Goal: Task Accomplishment & Management: Manage account settings

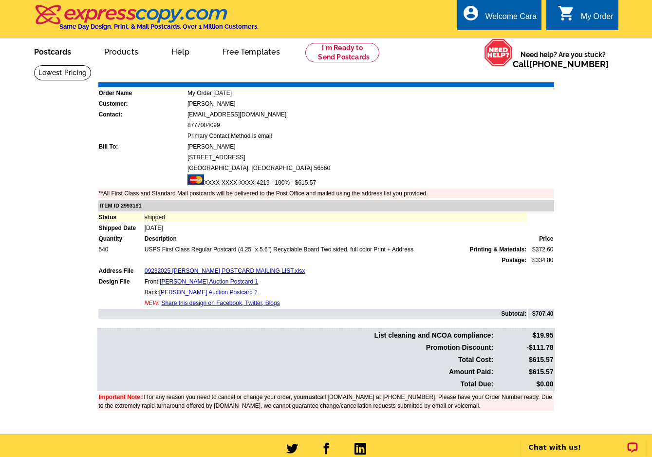
click at [65, 48] on link "Postcards" at bounding box center [53, 50] width 68 height 23
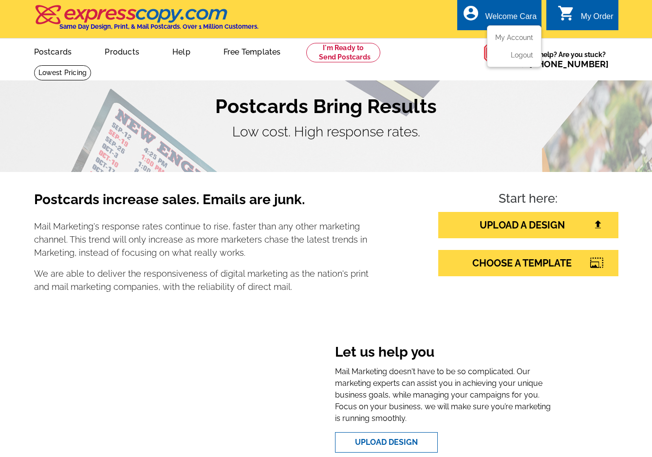
click at [517, 33] on ul "My Account Logout" at bounding box center [514, 46] width 55 height 42
click at [519, 37] on link "My Account" at bounding box center [512, 37] width 42 height 9
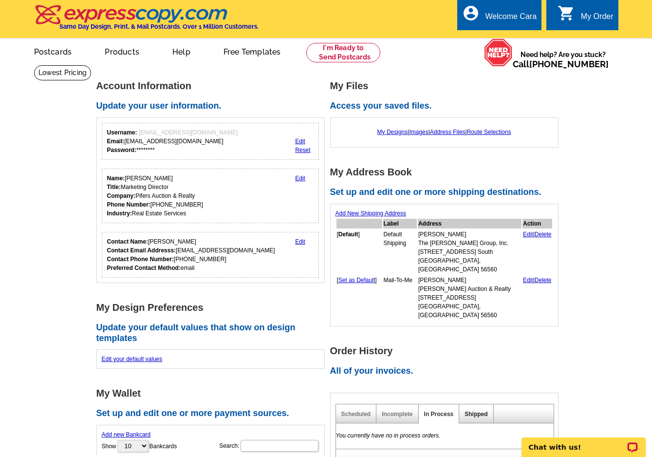
click at [475, 411] on link "Shipped" at bounding box center [476, 414] width 23 height 7
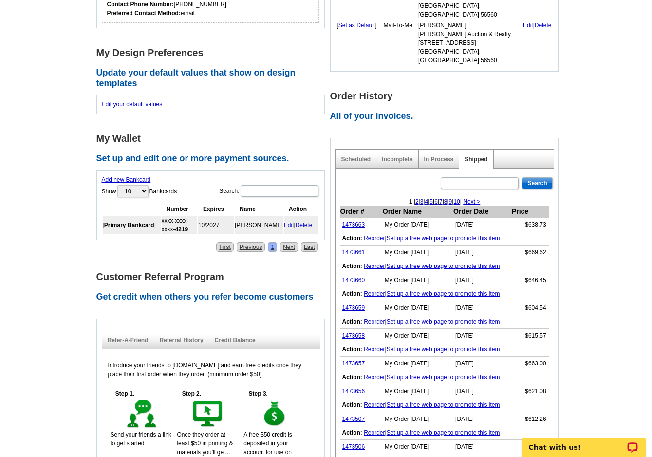
scroll to position [282, 0]
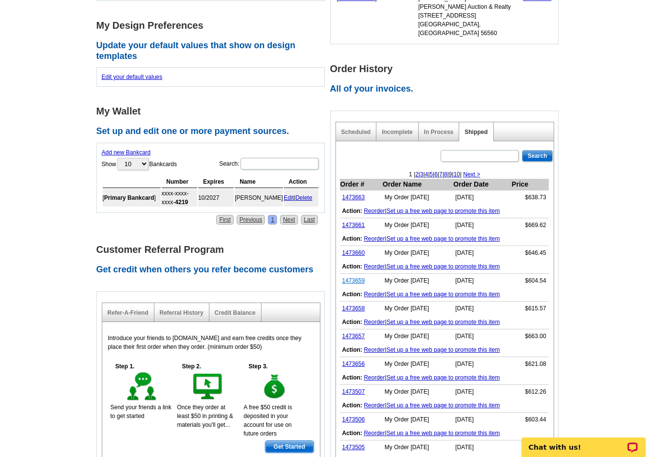
click at [359, 277] on link "1473659" at bounding box center [353, 280] width 23 height 7
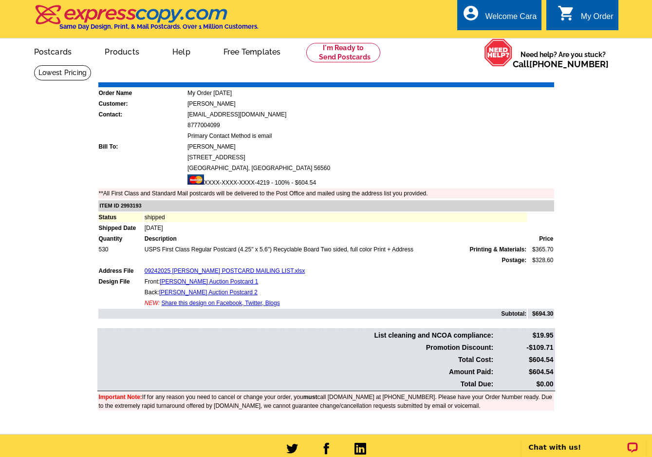
drag, startPoint x: 533, startPoint y: 370, endPoint x: 553, endPoint y: 371, distance: 20.0
click at [553, 371] on td "$604.54" at bounding box center [524, 371] width 59 height 11
copy td "604.54"
click at [571, 348] on main "Order Number: 1473659 Download Invoice | Print Invoice Order Name My Order 2025…" at bounding box center [326, 249] width 652 height 369
click at [438, 75] on link "Download Invoice" at bounding box center [467, 75] width 69 height 8
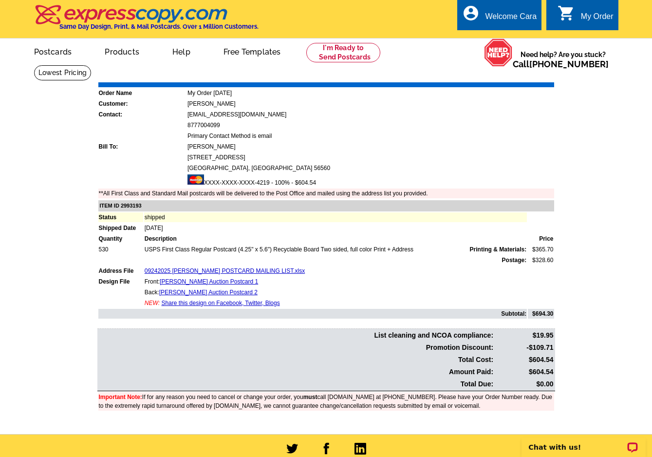
click at [93, 265] on div "Order Number: 1473659 Download Invoice | Print Invoice Order Name My Order 2025…" at bounding box center [326, 247] width 467 height 355
click at [523, 36] on link "My Account" at bounding box center [512, 37] width 42 height 9
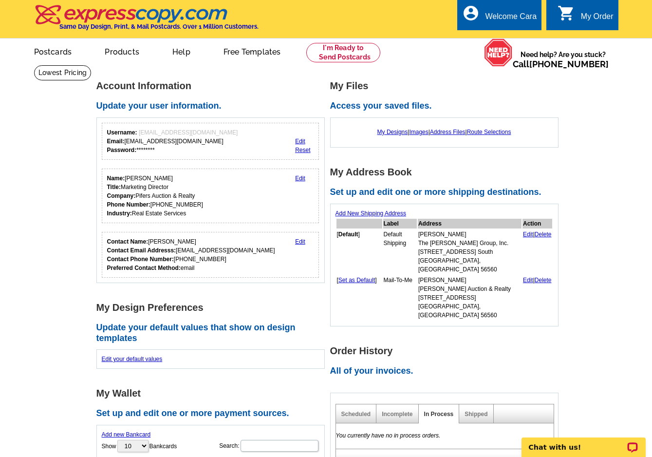
click at [476, 404] on div "Shipped" at bounding box center [476, 413] width 34 height 19
click at [478, 411] on link "Shipped" at bounding box center [476, 414] width 23 height 7
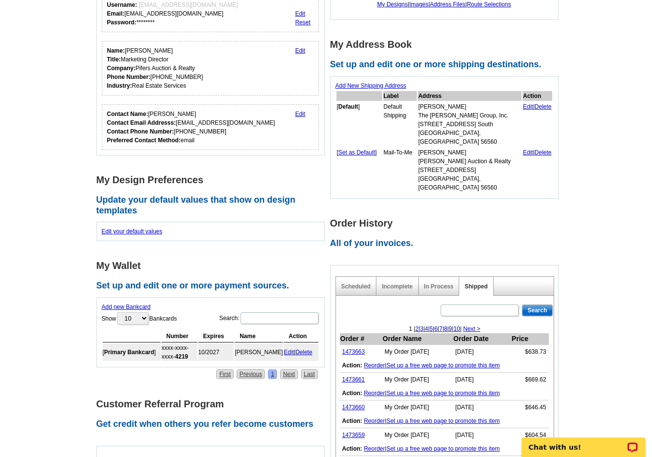
scroll to position [191, 0]
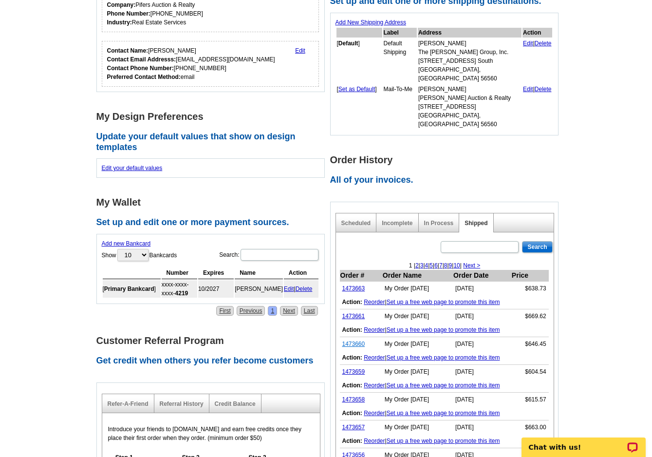
click at [355, 340] on link "1473660" at bounding box center [353, 343] width 23 height 7
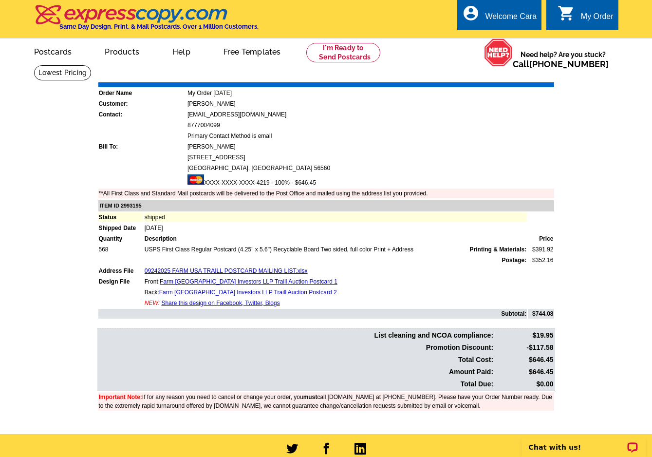
click at [465, 79] on link "Download Invoice" at bounding box center [467, 75] width 69 height 8
drag, startPoint x: 556, startPoint y: 371, endPoint x: 534, endPoint y: 371, distance: 21.9
click at [534, 371] on div "Order Number: 1473660 Download Invoice | Print Invoice Order Name My Order [DAT…" at bounding box center [326, 247] width 467 height 355
click at [534, 371] on td "$646.45" at bounding box center [524, 371] width 59 height 11
drag, startPoint x: 533, startPoint y: 371, endPoint x: 553, endPoint y: 371, distance: 20.5
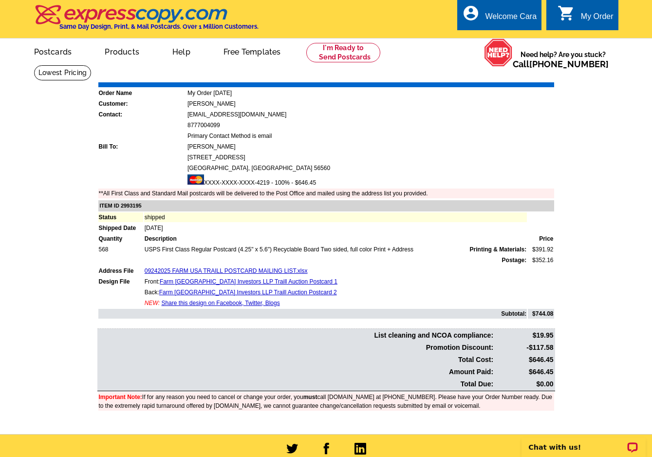
click at [553, 371] on td "$646.45" at bounding box center [524, 371] width 59 height 11
copy td "646.45"
click at [522, 37] on link "My Account" at bounding box center [512, 37] width 42 height 9
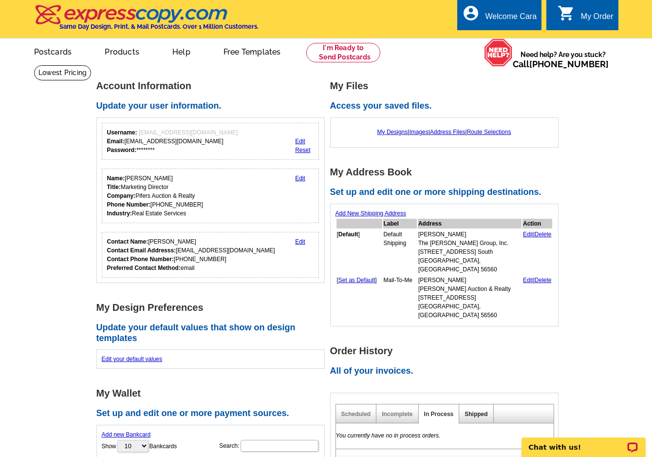
click at [470, 411] on link "Shipped" at bounding box center [476, 414] width 23 height 7
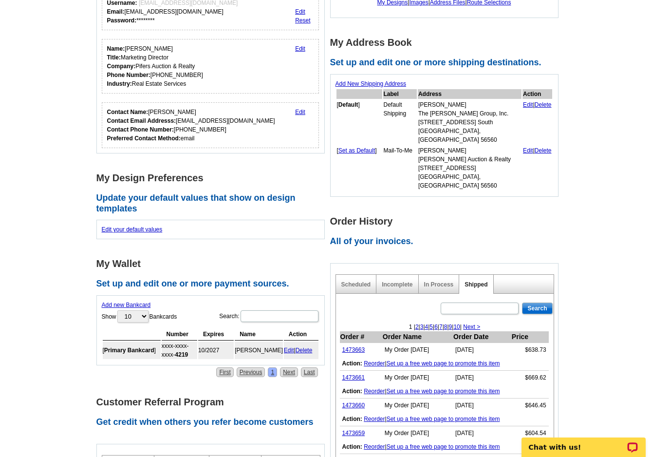
scroll to position [140, 0]
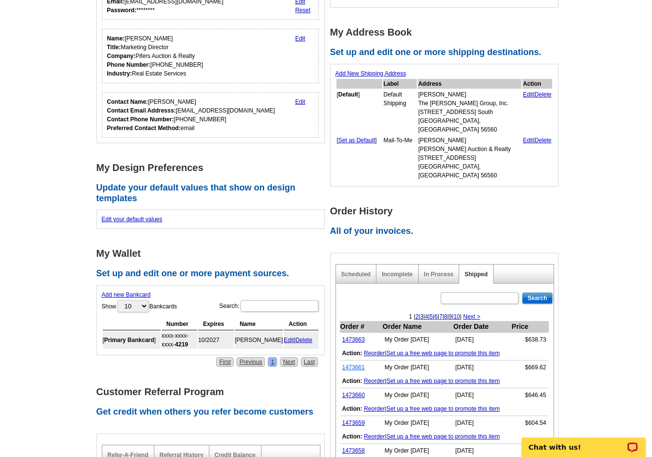
click at [356, 364] on link "1473661" at bounding box center [353, 367] width 23 height 7
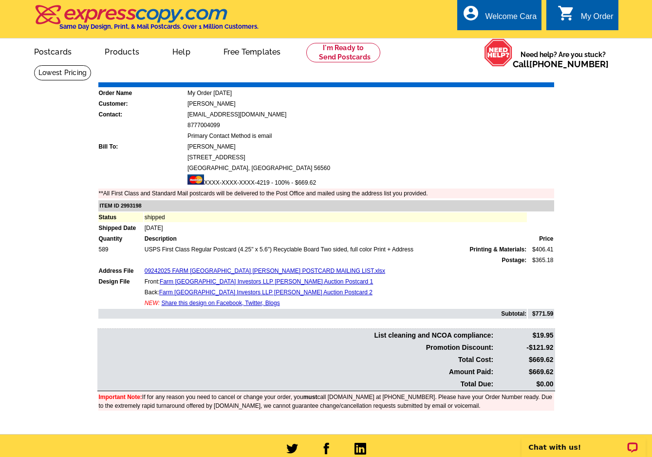
drag, startPoint x: 532, startPoint y: 371, endPoint x: 552, endPoint y: 371, distance: 20.5
click at [552, 371] on td "$669.62" at bounding box center [524, 371] width 59 height 11
copy td "669.62"
click at [566, 360] on main "Order Number: 1473661 Download Invoice | Print Invoice Order Name My Order [DAT…" at bounding box center [326, 249] width 652 height 369
drag, startPoint x: 566, startPoint y: 360, endPoint x: 500, endPoint y: 102, distance: 266.4
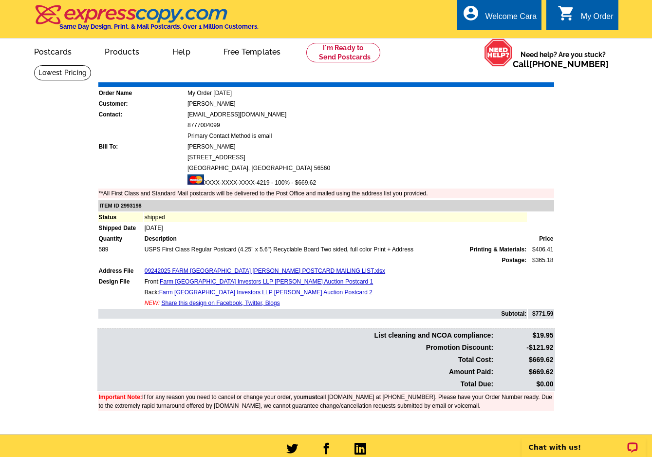
click at [500, 103] on main "Order Number: 1473661 Download Invoice | Print Invoice Order Name My Order [DAT…" at bounding box center [326, 249] width 652 height 369
click at [499, 111] on td "[EMAIL_ADDRESS][DOMAIN_NAME]" at bounding box center [370, 115] width 367 height 10
click at [475, 74] on link "Download Invoice" at bounding box center [467, 75] width 69 height 8
click at [517, 37] on link "My Account" at bounding box center [512, 37] width 42 height 9
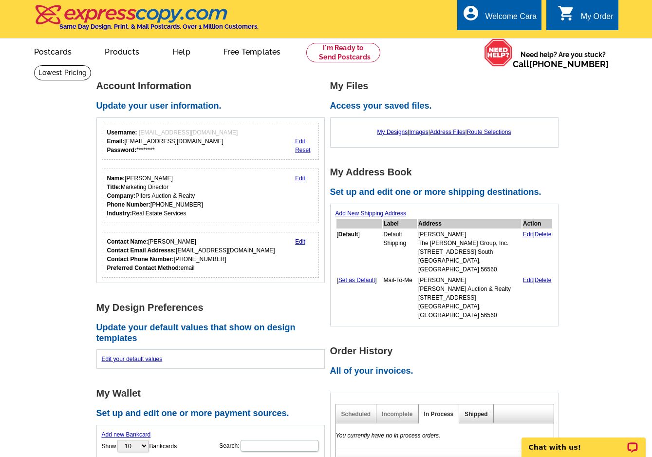
click at [478, 411] on link "Shipped" at bounding box center [476, 414] width 23 height 7
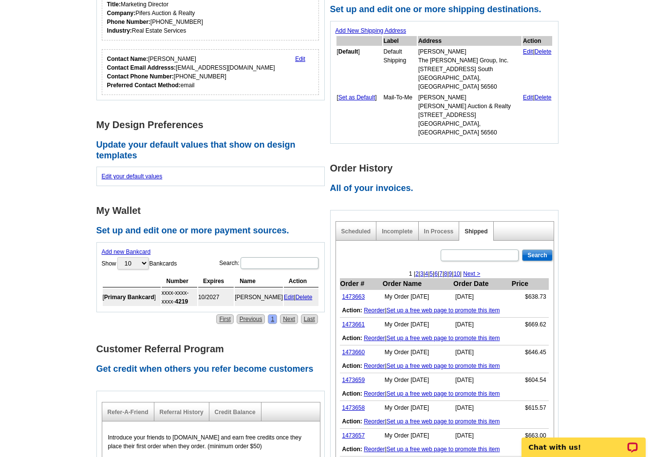
scroll to position [220, 0]
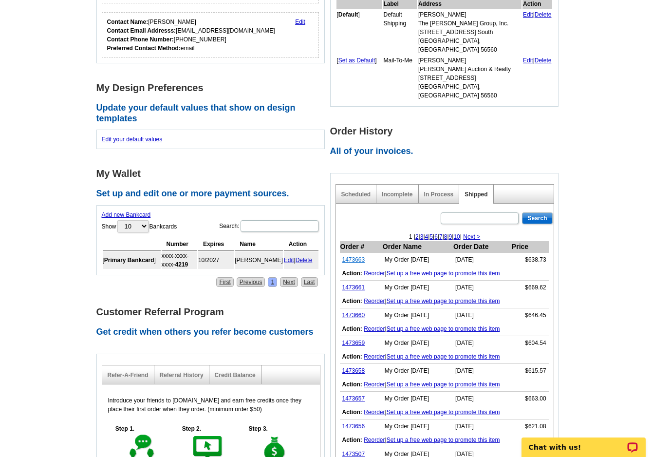
click at [356, 256] on link "1473663" at bounding box center [353, 259] width 23 height 7
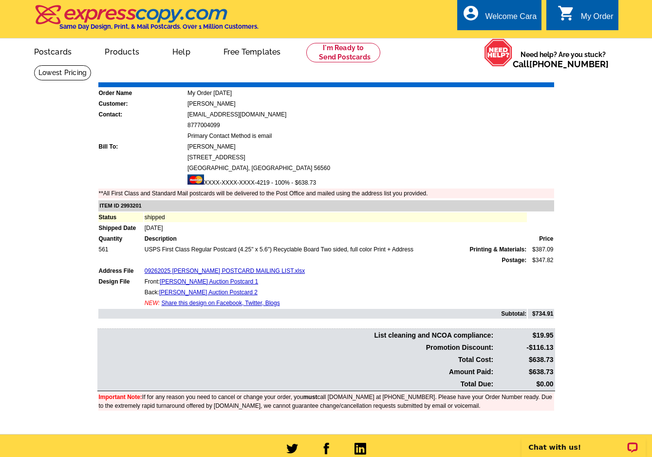
drag, startPoint x: 532, startPoint y: 372, endPoint x: 553, endPoint y: 371, distance: 21.4
click at [553, 371] on td "$638.73" at bounding box center [524, 371] width 59 height 11
copy td "638.73"
click at [573, 352] on main "Order Number: 1473663 Download Invoice | Print Invoice Order Name My Order [DAT…" at bounding box center [326, 249] width 652 height 369
click at [454, 78] on link "Download Invoice" at bounding box center [467, 75] width 69 height 8
